Goal: Transaction & Acquisition: Subscribe to service/newsletter

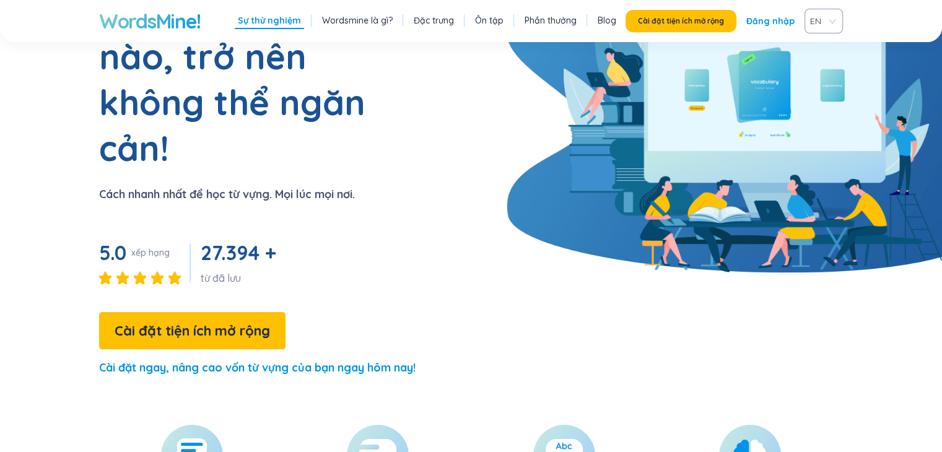
scroll to position [186, 0]
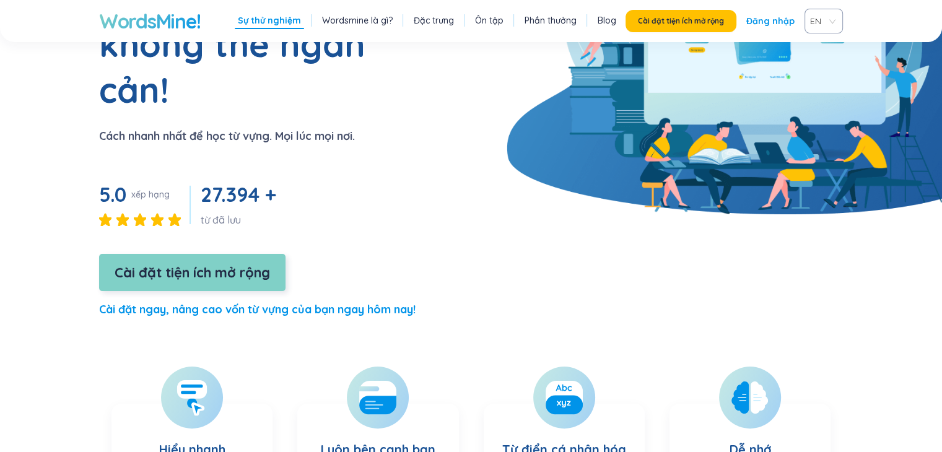
click at [239, 264] on font "Cài đặt tiện ích mở rộng" at bounding box center [193, 272] width 156 height 17
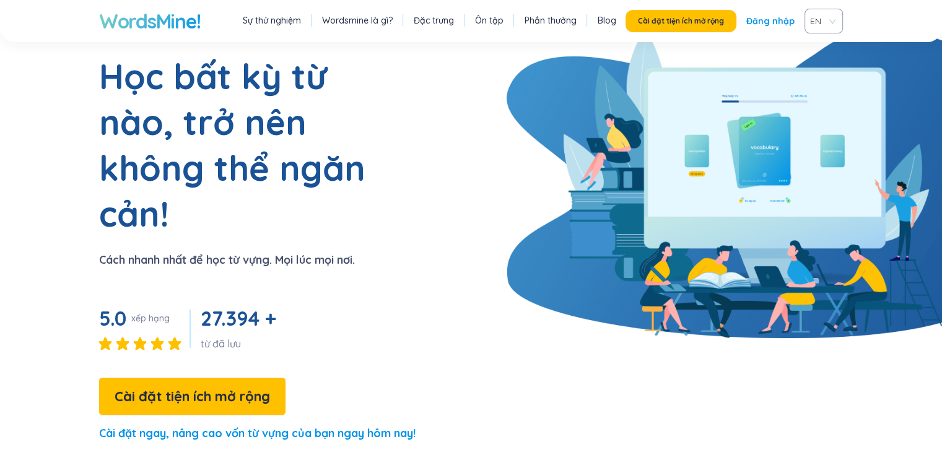
scroll to position [0, 0]
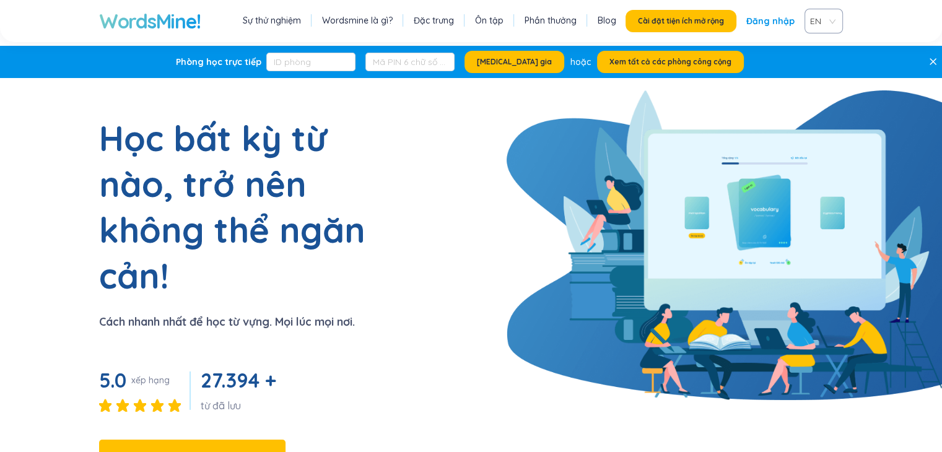
click at [270, 22] on font "Sự thử nghiệm" at bounding box center [272, 20] width 58 height 11
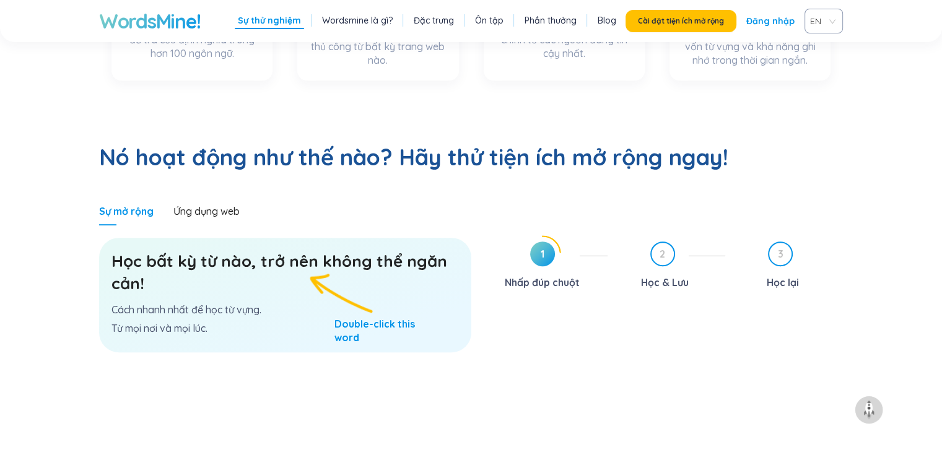
scroll to position [687, 0]
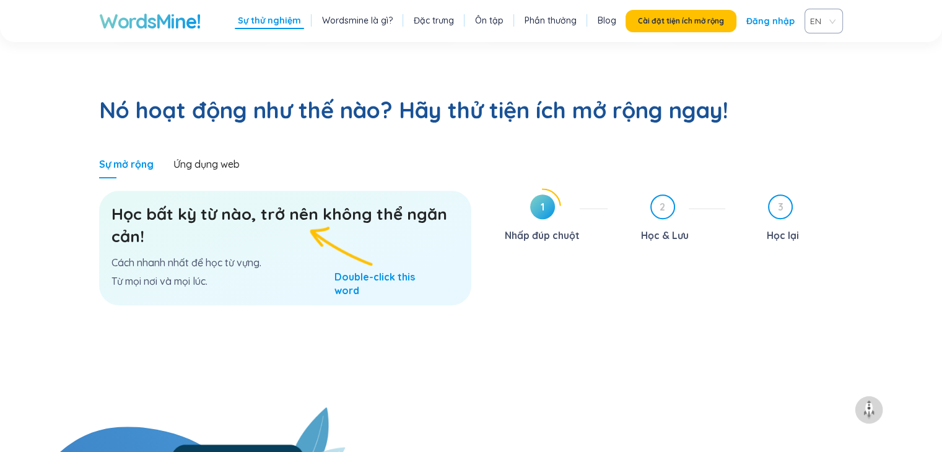
click at [224, 203] on h3 "Học bất kỳ từ nào, trở nên không thể ngăn cản!" at bounding box center [286, 225] width 348 height 45
click at [525, 189] on icon at bounding box center [543, 207] width 36 height 36
click at [314, 216] on div "Học bất kỳ từ nào, trở nên không thể ngăn cản! Cách nhanh nhất để học từ vựng. …" at bounding box center [285, 248] width 372 height 115
click at [203, 257] on font "Cách nhanh nhất để học từ vựng." at bounding box center [187, 263] width 150 height 12
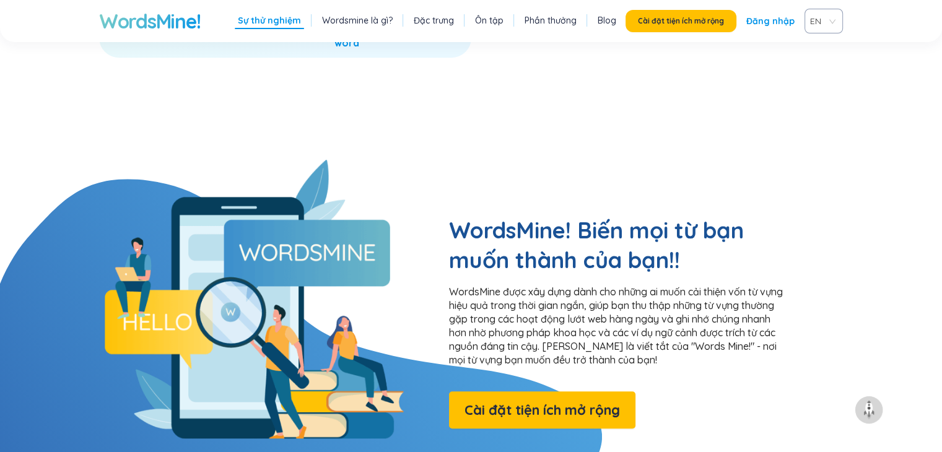
scroll to position [563, 0]
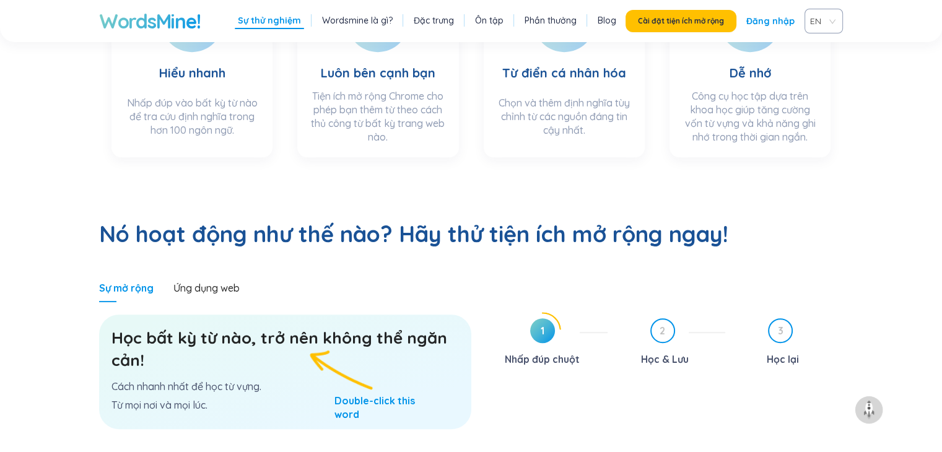
click at [496, 18] on font "Ôn tập" at bounding box center [489, 20] width 29 height 11
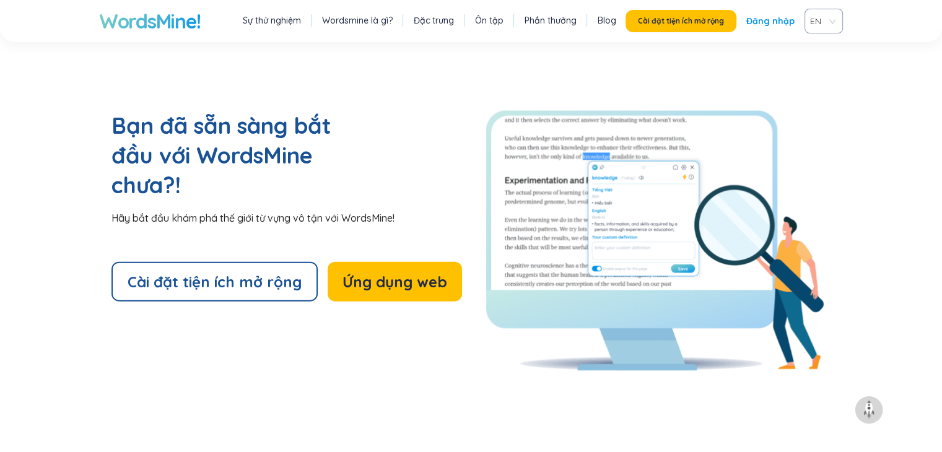
scroll to position [2756, 0]
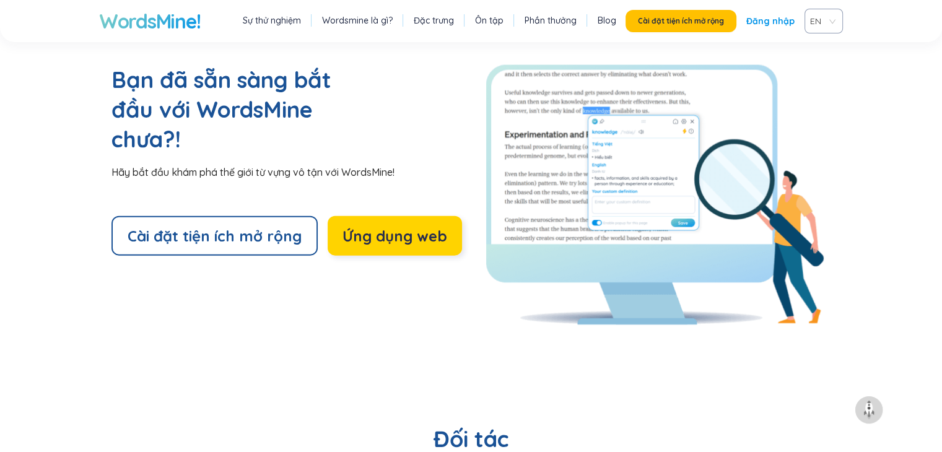
click at [375, 227] on font "Ứng dụng web" at bounding box center [395, 236] width 105 height 19
click at [407, 227] on font "Ứng dụng web" at bounding box center [395, 236] width 105 height 19
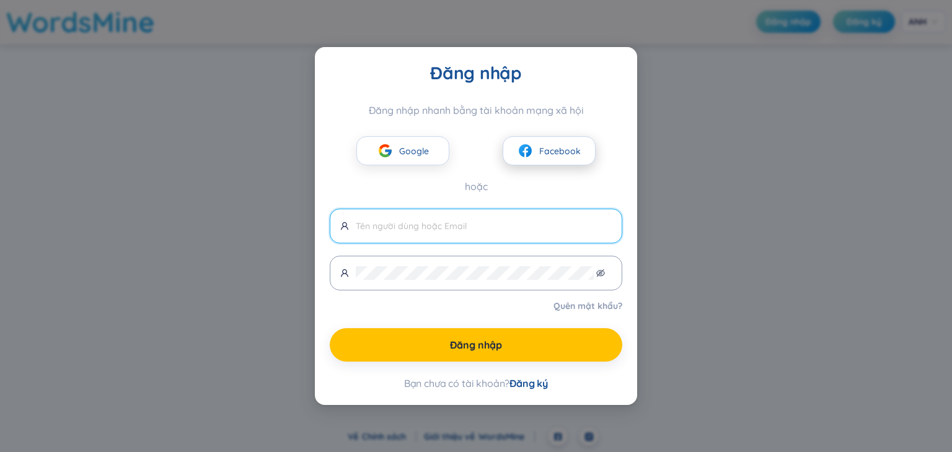
click at [558, 154] on font "Facebook" at bounding box center [560, 151] width 42 height 11
click at [551, 146] on font "Facebook" at bounding box center [560, 151] width 42 height 11
click at [540, 152] on font "Facebook" at bounding box center [560, 151] width 42 height 11
click at [468, 231] on input "text" at bounding box center [484, 226] width 256 height 14
click at [538, 157] on button "Facebook" at bounding box center [549, 150] width 93 height 29
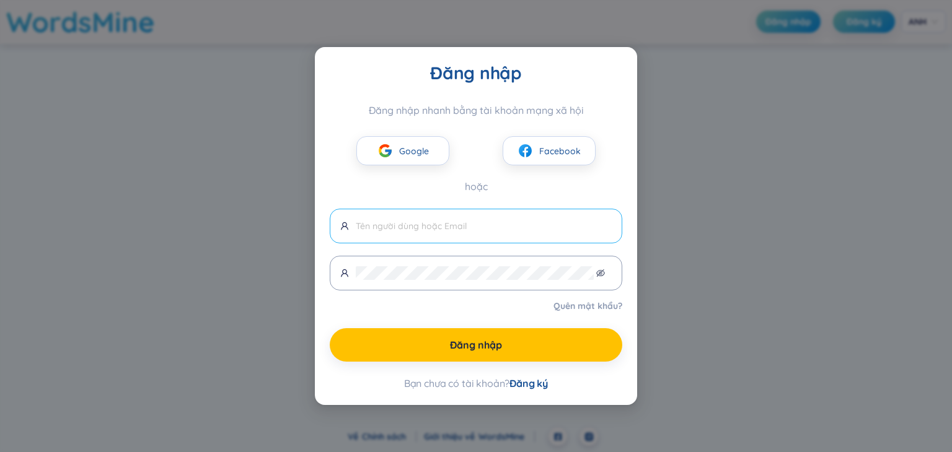
click at [500, 224] on input "text" at bounding box center [484, 226] width 256 height 14
type input "b"
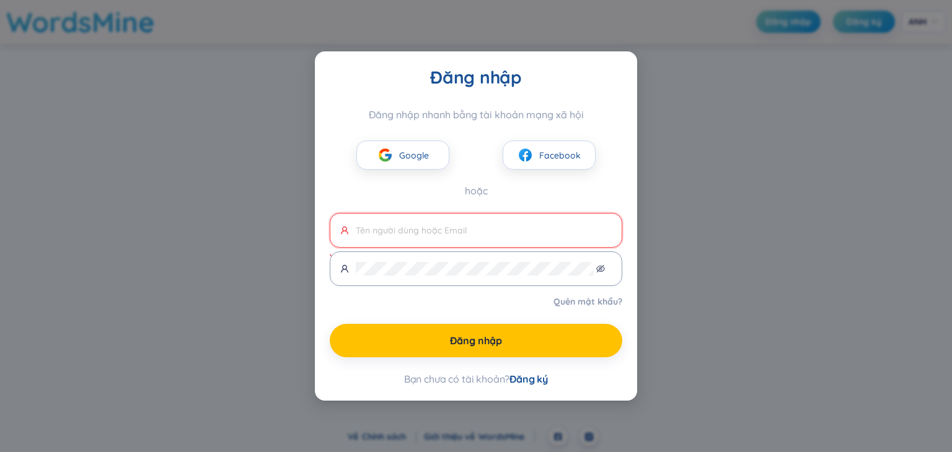
click at [539, 377] on font "Đăng ký" at bounding box center [528, 379] width 38 height 12
click at [537, 381] on font "Đăng ký" at bounding box center [528, 379] width 38 height 12
click at [530, 382] on font "Đăng ký" at bounding box center [528, 379] width 38 height 12
drag, startPoint x: 529, startPoint y: 380, endPoint x: 504, endPoint y: 224, distance: 158.1
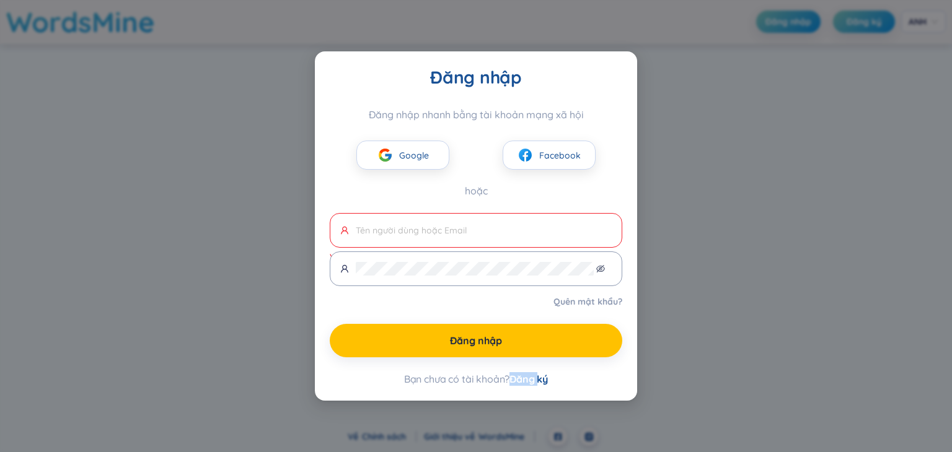
click at [529, 380] on font "Đăng ký" at bounding box center [528, 379] width 38 height 12
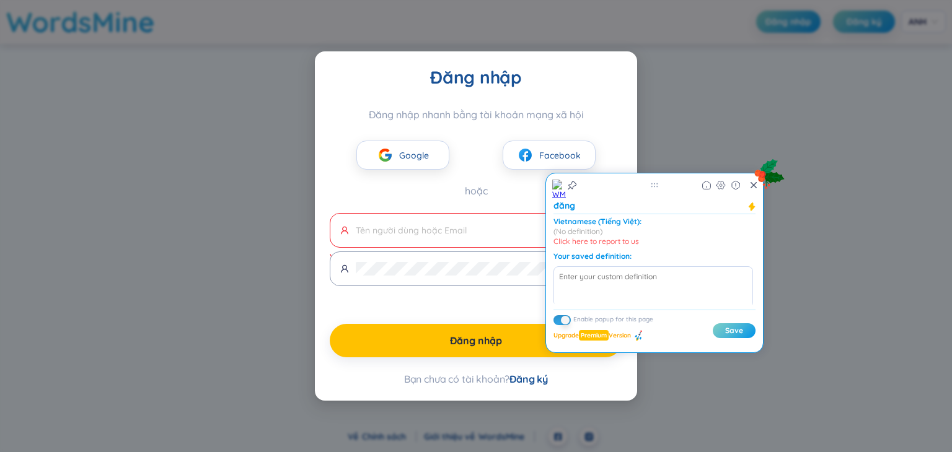
click at [571, 371] on div "Đăng nhập Đăng nhập nhanh bằng tài khoản mạng xã hội Google Facebook hoặc Vui l…" at bounding box center [476, 225] width 292 height 319
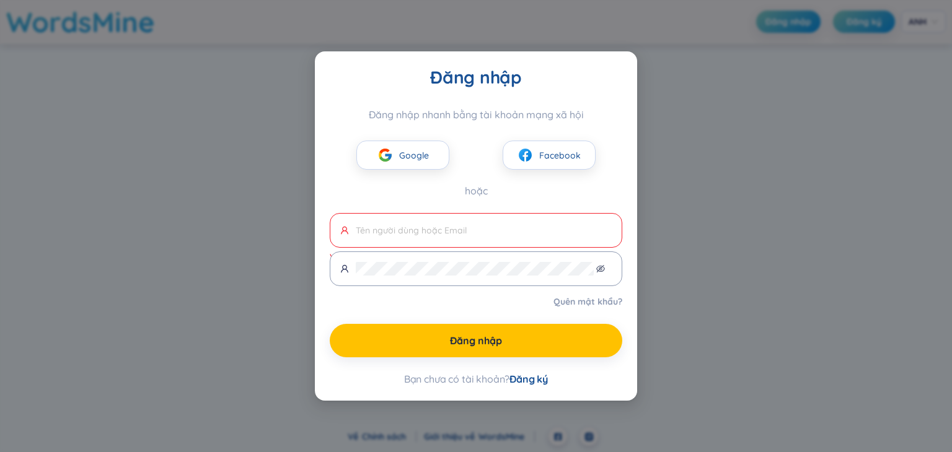
click at [535, 382] on font "Đăng ký" at bounding box center [528, 379] width 38 height 12
click at [525, 380] on font "Đăng ký" at bounding box center [528, 379] width 38 height 12
click at [520, 144] on button "Facebook" at bounding box center [549, 155] width 93 height 29
click at [526, 152] on img at bounding box center [524, 154] width 15 height 15
click at [525, 162] on img at bounding box center [524, 154] width 15 height 15
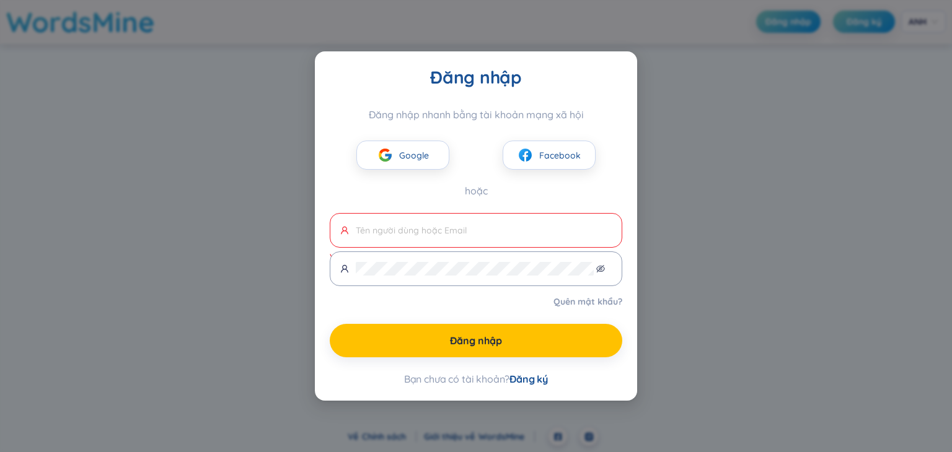
click at [569, 298] on font "Quên mật khẩu?" at bounding box center [587, 301] width 69 height 11
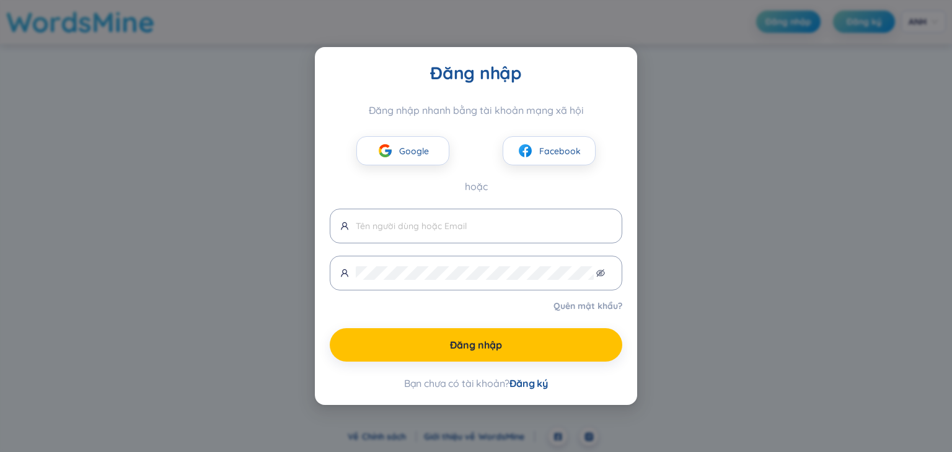
click at [524, 382] on font "Đăng ký" at bounding box center [528, 383] width 38 height 12
click at [538, 151] on button "Facebook" at bounding box center [549, 150] width 93 height 29
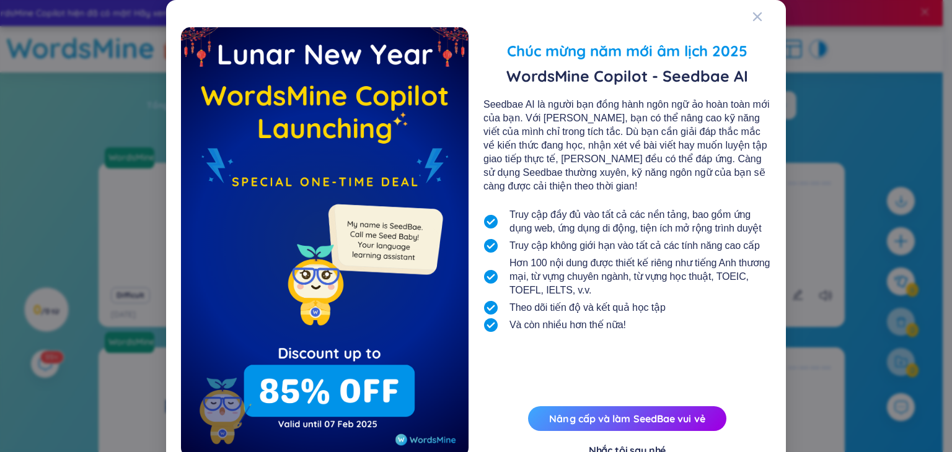
scroll to position [45, 0]
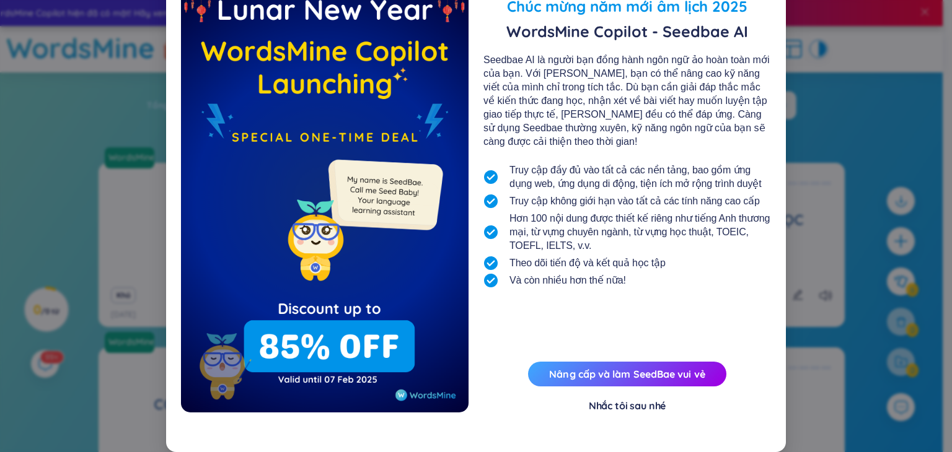
click at [648, 406] on font "Nhắc tôi sau nhé" at bounding box center [627, 406] width 77 height 12
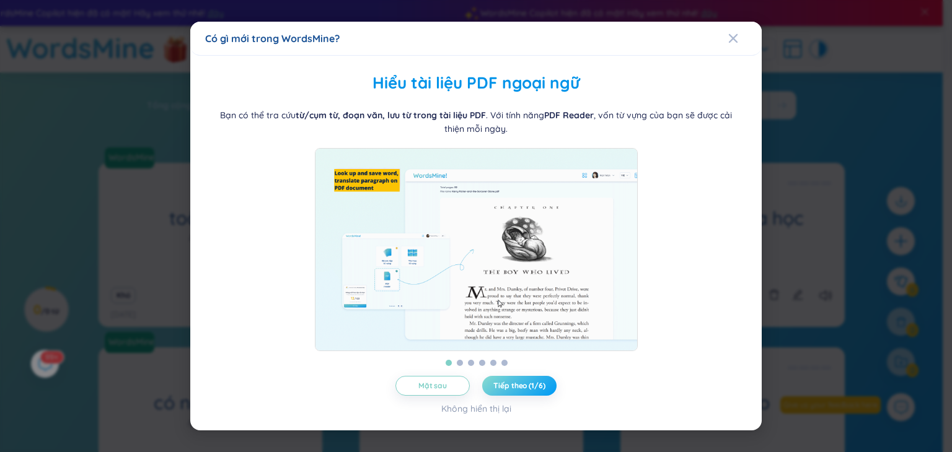
click at [513, 390] on font "Tiếp theo (1/6)" at bounding box center [518, 385] width 51 height 9
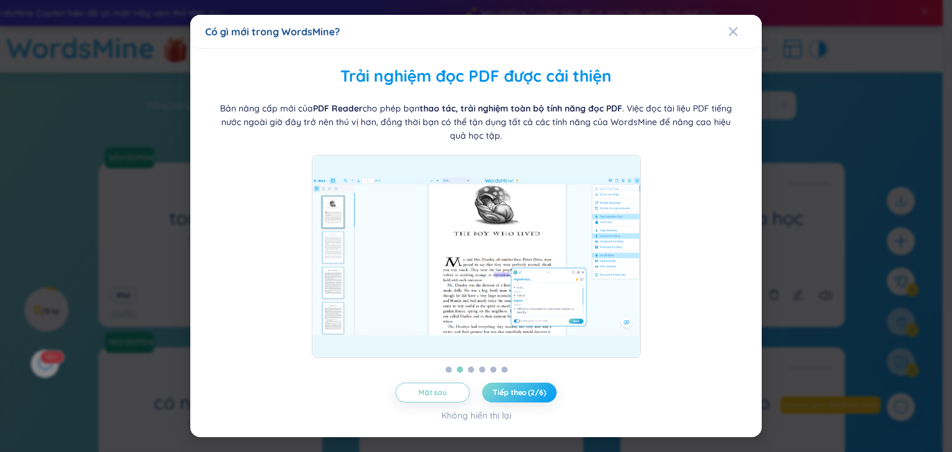
click at [513, 390] on font "Tiếp theo (2/6)" at bounding box center [519, 392] width 53 height 9
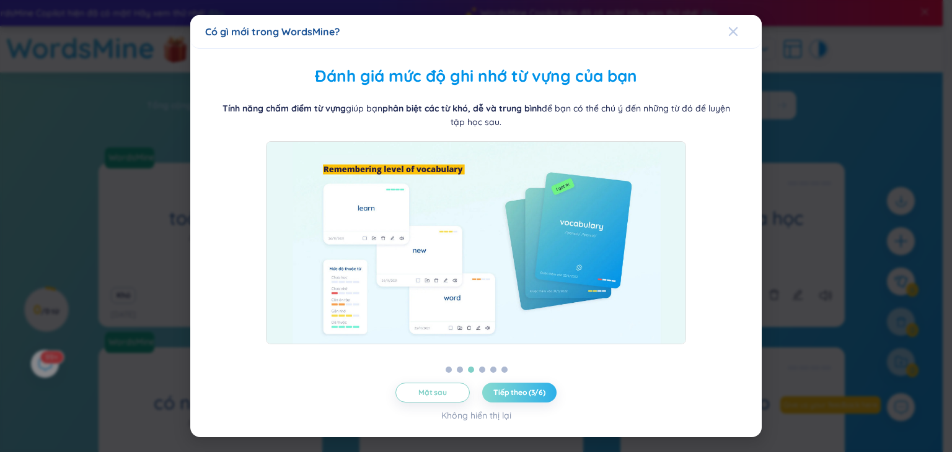
click at [738, 27] on span "Đóng" at bounding box center [744, 31] width 33 height 33
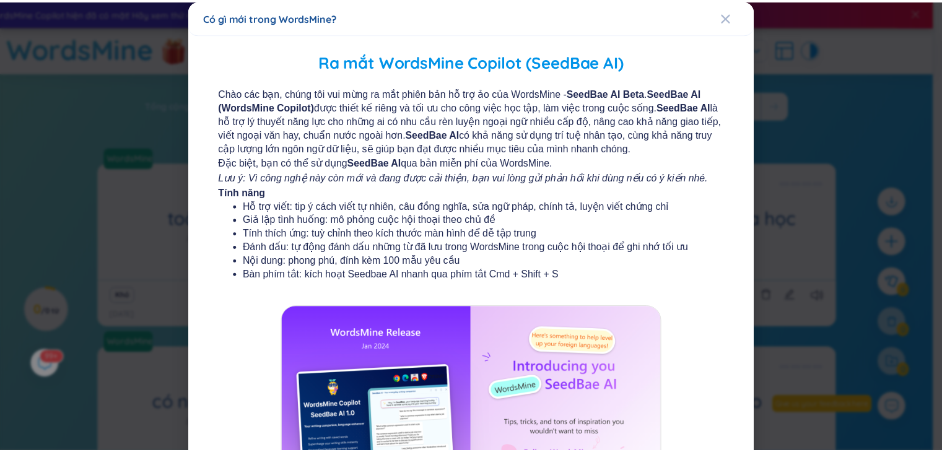
scroll to position [136, 0]
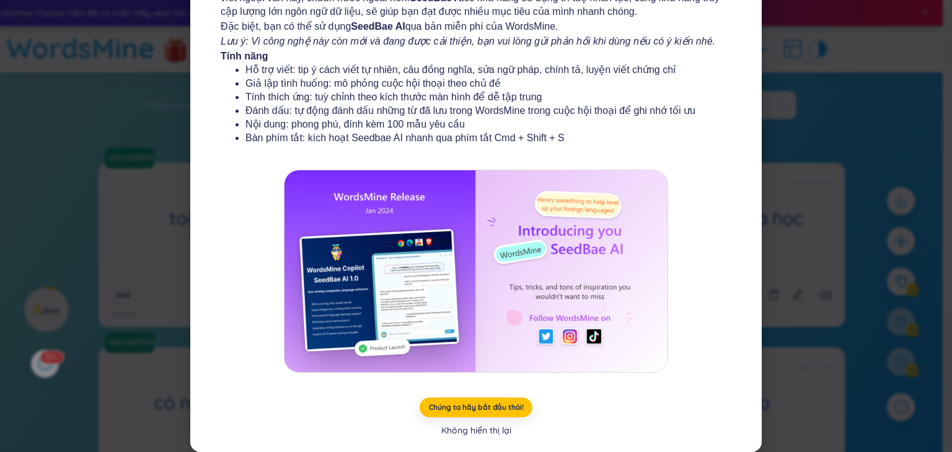
click at [478, 428] on font "Không hiển thị lại" at bounding box center [476, 430] width 70 height 11
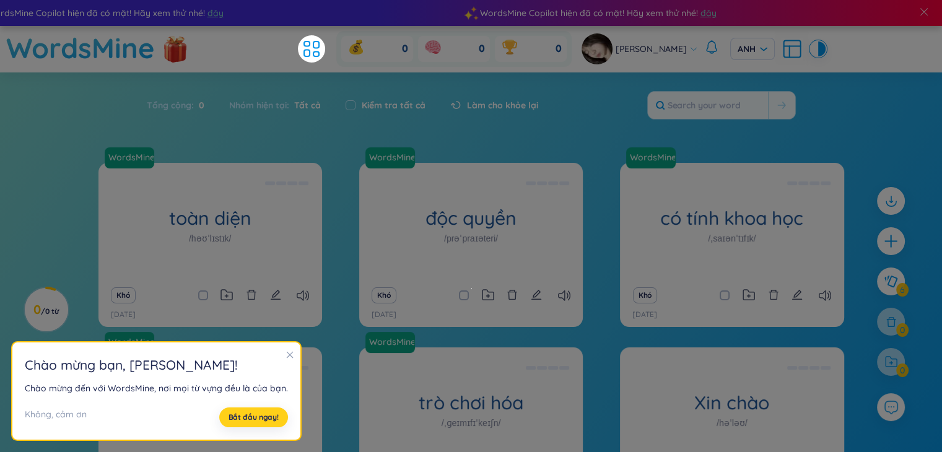
click at [254, 419] on font "Bắt đầu ngay!" at bounding box center [254, 417] width 50 height 9
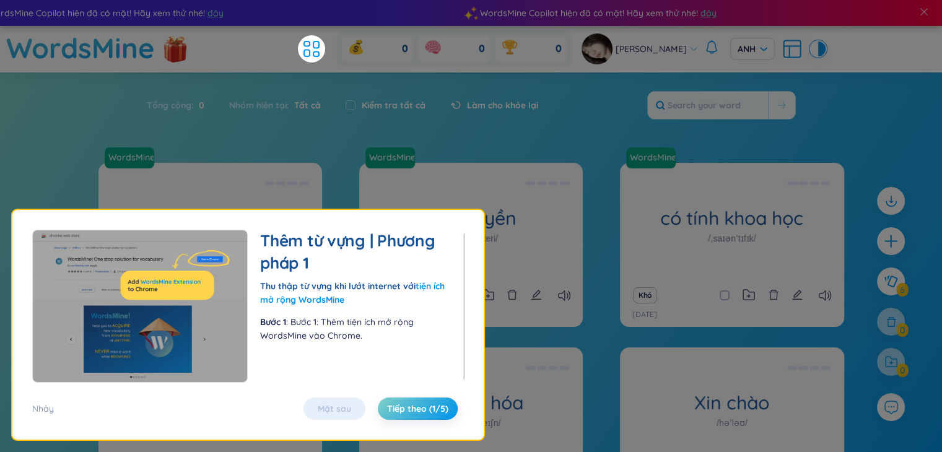
click at [129, 414] on div "Nhảy Mặt sau Tiếp theo (1/5)" at bounding box center [248, 409] width 432 height 22
click at [408, 405] on font "Tiếp theo (1/5)" at bounding box center [417, 408] width 61 height 11
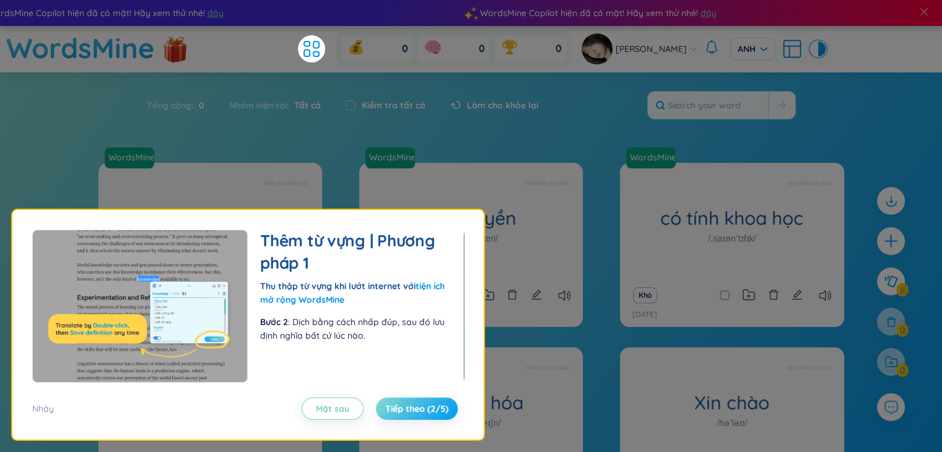
click at [414, 408] on font "Tiếp theo (2/5)" at bounding box center [416, 408] width 63 height 11
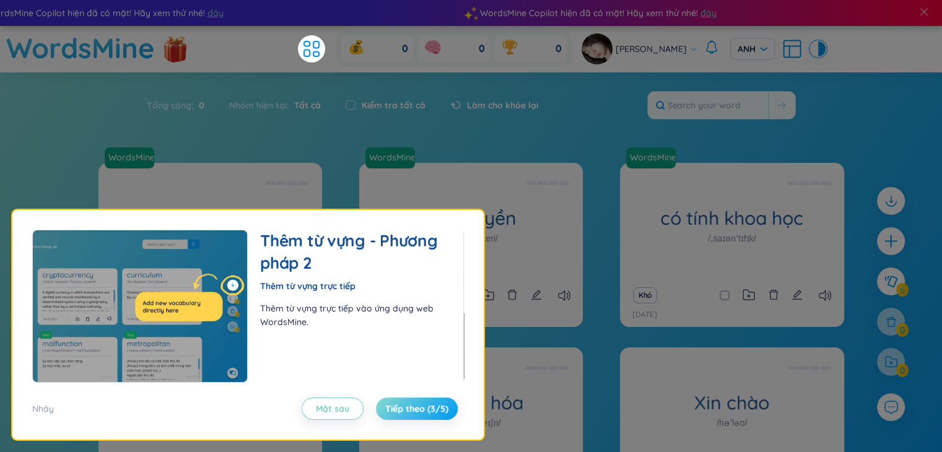
click at [414, 408] on font "Tiếp theo (3/5)" at bounding box center [416, 408] width 63 height 11
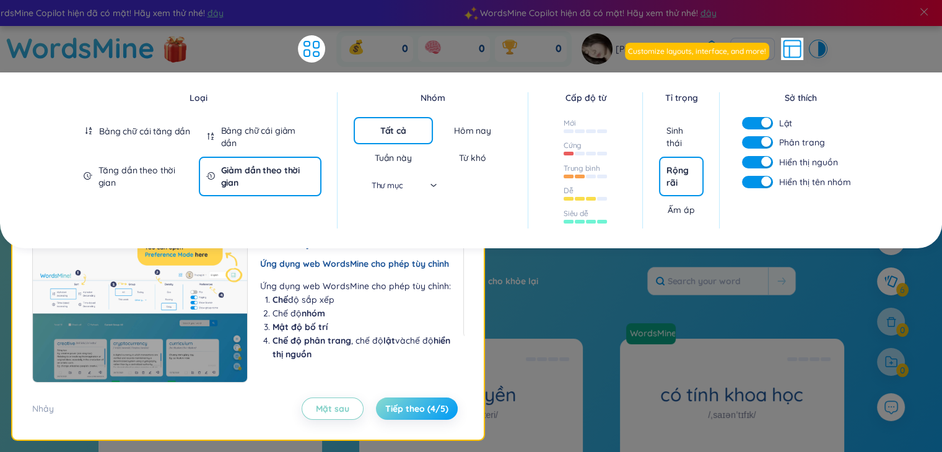
click at [429, 412] on font "Tiếp theo (4/5)" at bounding box center [416, 408] width 63 height 11
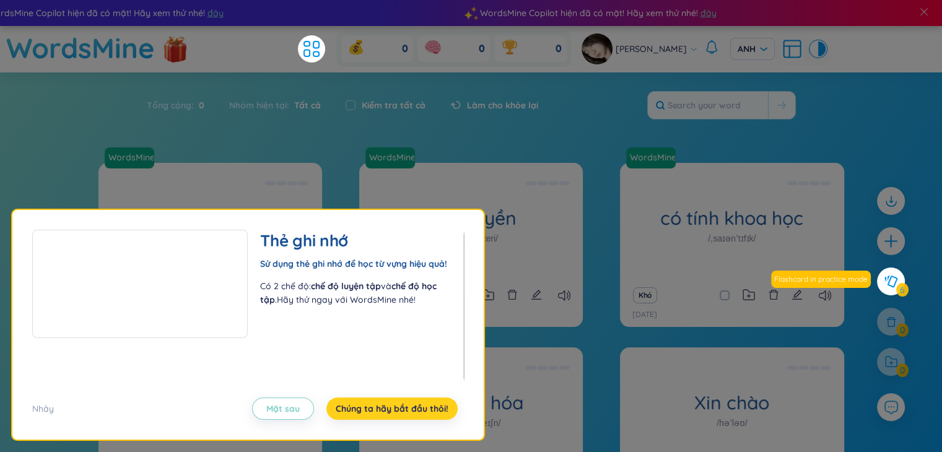
click at [431, 410] on font "Chúng ta hãy bắt đầu thôi!" at bounding box center [392, 408] width 113 height 11
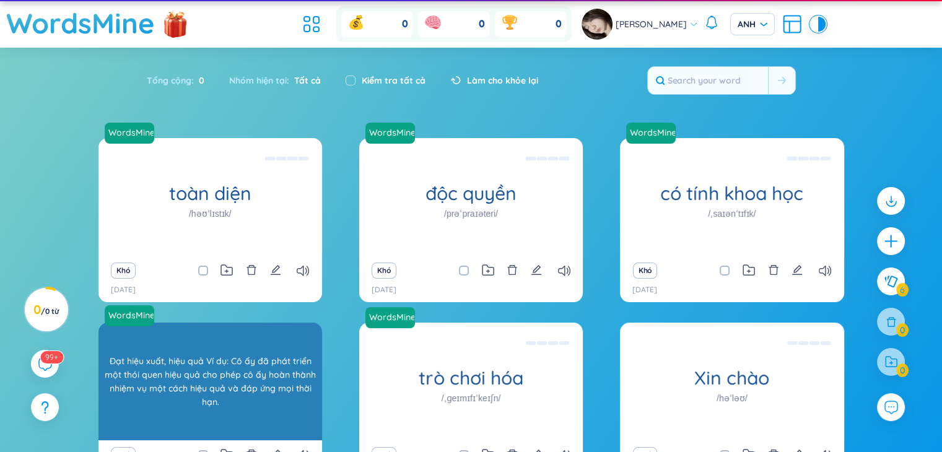
scroll to position [0, 0]
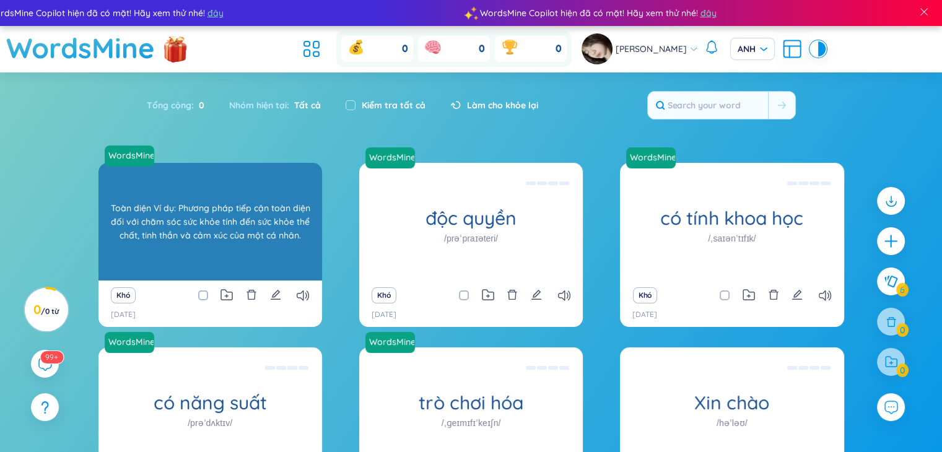
click at [217, 232] on font "Toàn diện Ví dụ: Phương pháp tiếp cận toàn diện đối với chăm sóc sức khỏe tính …" at bounding box center [210, 222] width 200 height 38
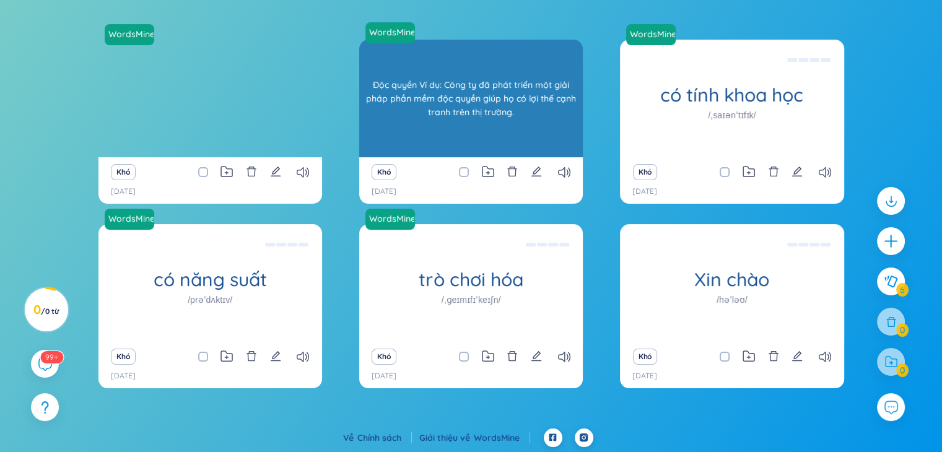
scroll to position [124, 0]
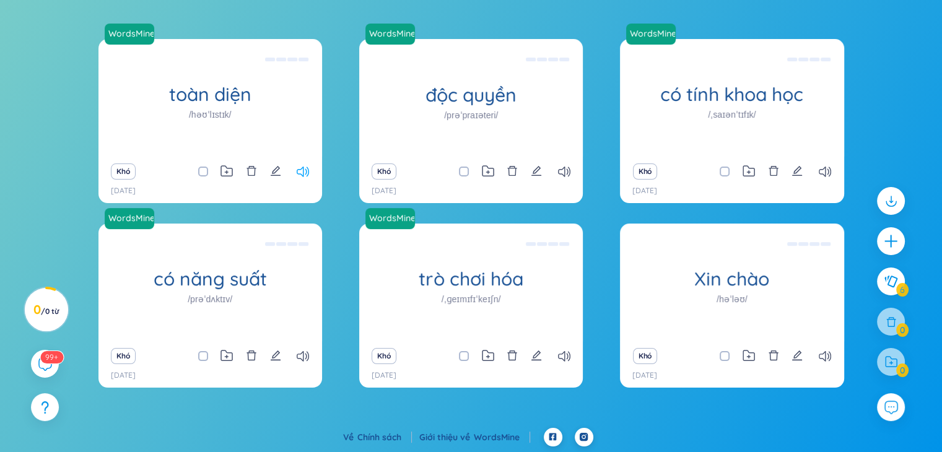
click at [299, 169] on icon at bounding box center [303, 172] width 12 height 11
click at [305, 172] on icon at bounding box center [303, 172] width 12 height 11
click at [279, 173] on icon "biên tập" at bounding box center [275, 170] width 11 height 11
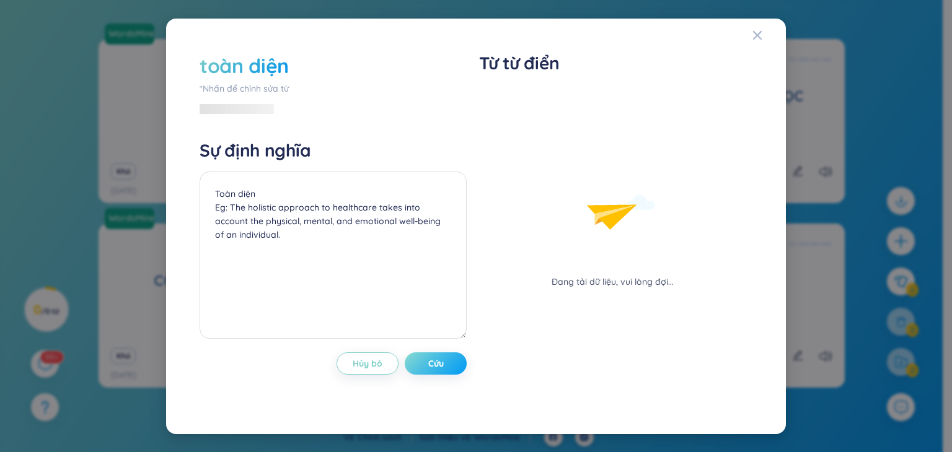
click at [425, 364] on button "Cứu" at bounding box center [436, 364] width 62 height 22
